Goal: Task Accomplishment & Management: Complete application form

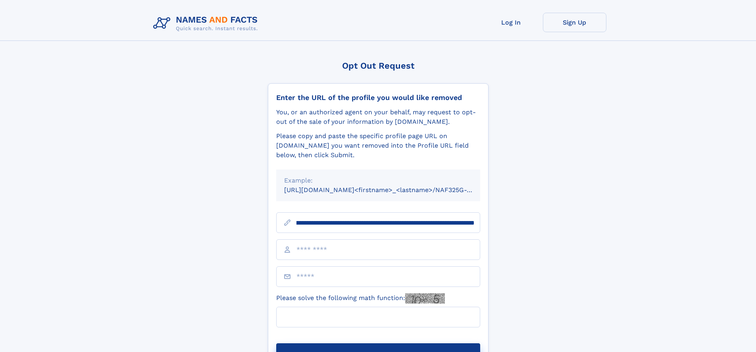
scroll to position [0, 100]
type input "**********"
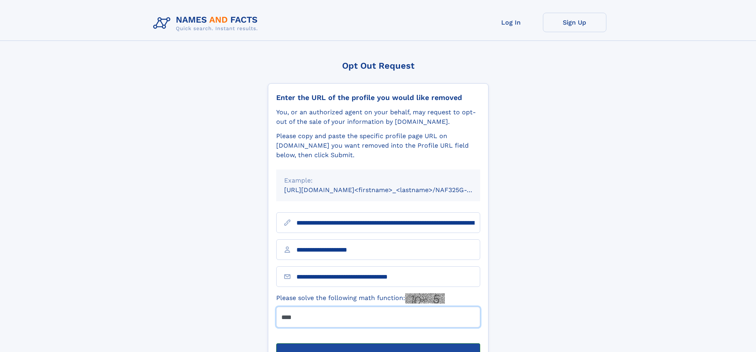
type input "****"
click at [378, 343] on button "Submit Opt Out Request" at bounding box center [378, 355] width 204 height 25
